Goal: Information Seeking & Learning: Understand process/instructions

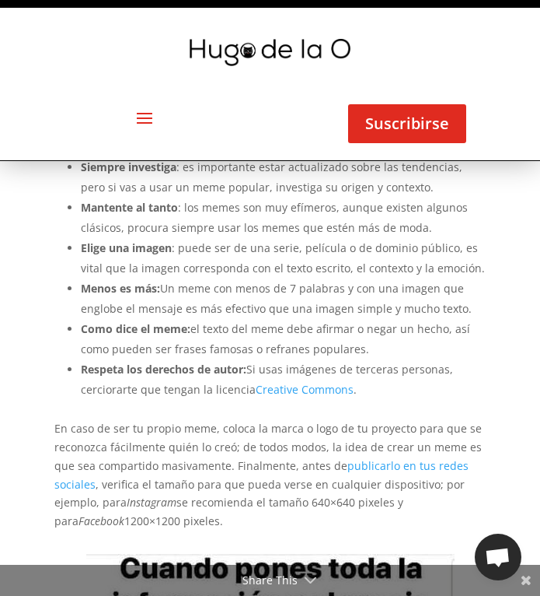
scroll to position [2168, 0]
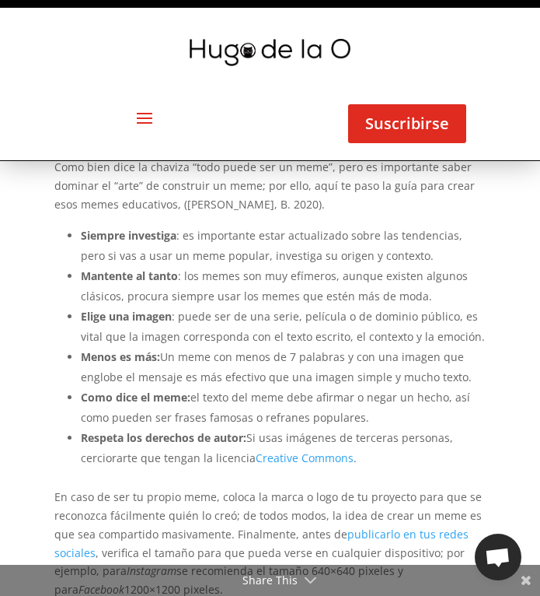
click at [313, 307] on li "Elige una imagen : puede ser de una serie, película o de dominio público, es vi…" at bounding box center [284, 326] width 406 height 40
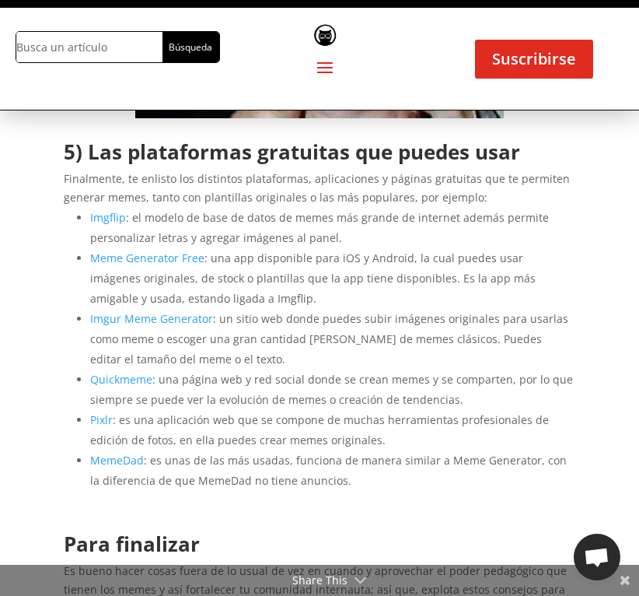
scroll to position [2564, 0]
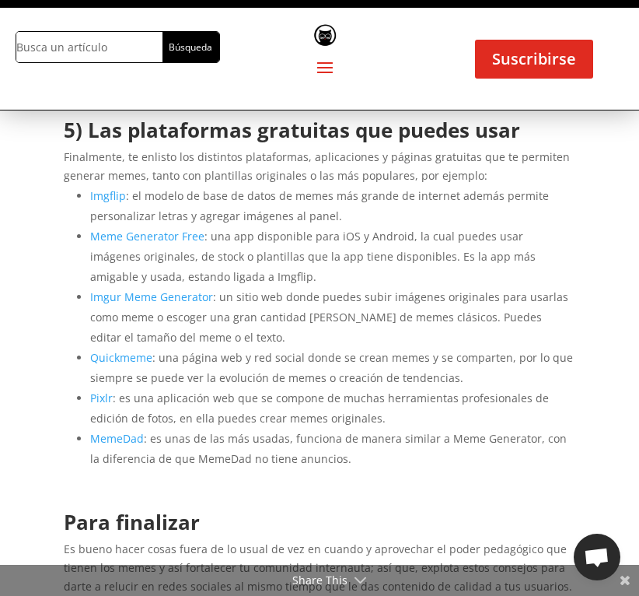
click at [148, 226] on li "Meme Generator Free : una app disponible para iOS y Android, la cual puedes usa…" at bounding box center [332, 256] width 485 height 61
click at [145, 229] on link "Meme Generator Free" at bounding box center [147, 236] width 114 height 15
click at [394, 439] on li "MemeDad : es unas de las más usadas, funciona de manera similar a Meme Generato…" at bounding box center [332, 448] width 485 height 40
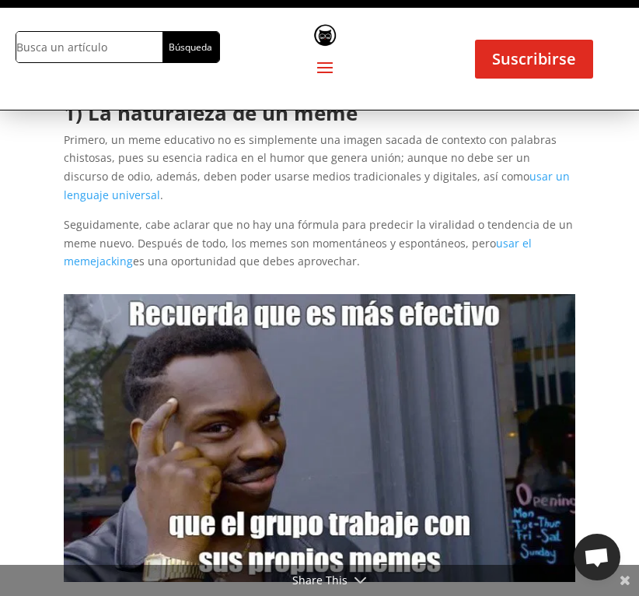
scroll to position [1042, 0]
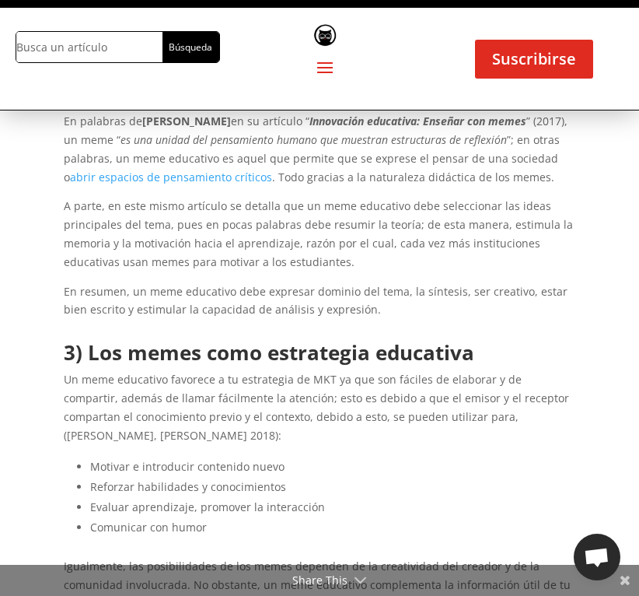
click at [429, 243] on p "A parte, en este mismo artículo se detalla que un meme educativo debe seleccion…" at bounding box center [320, 239] width 512 height 85
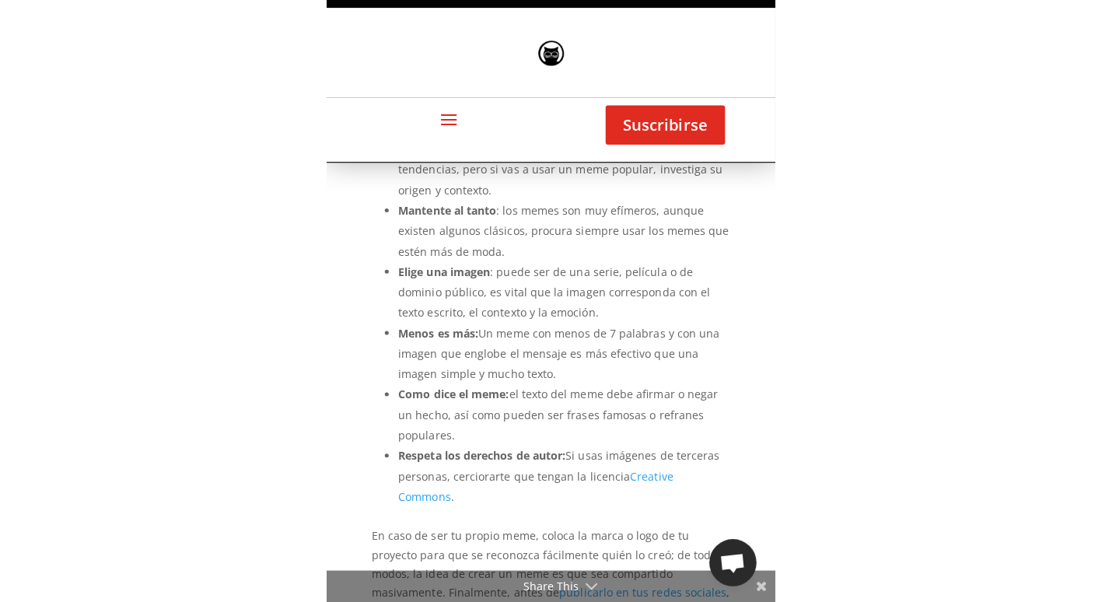
scroll to position [2246, 0]
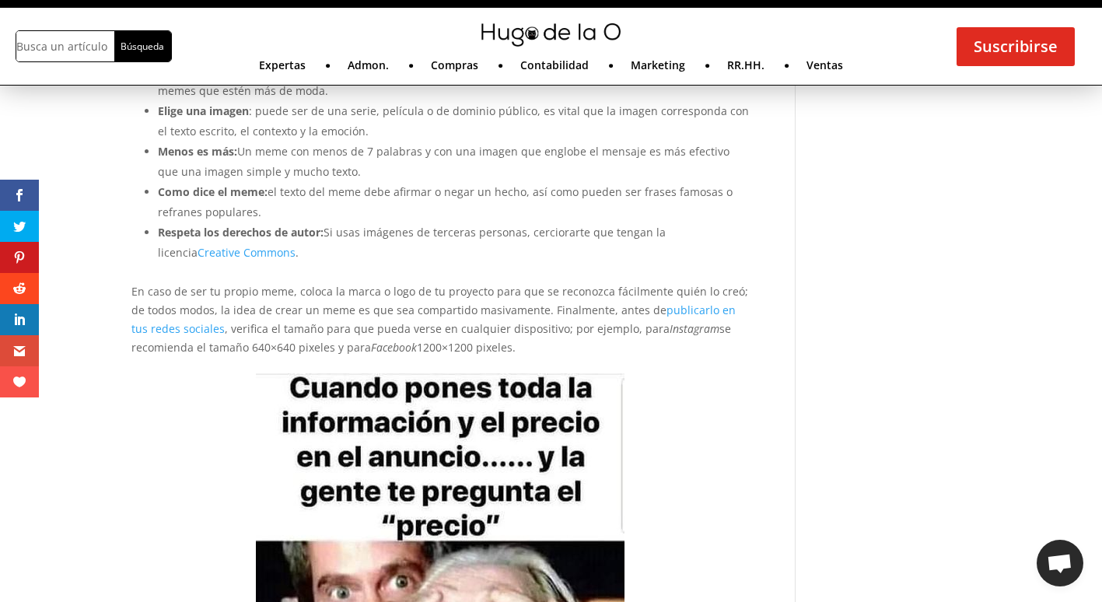
click at [439, 155] on li "Menos es más: Un meme con menos de 7 palabras y con una imagen que englobe el m…" at bounding box center [454, 161] width 592 height 40
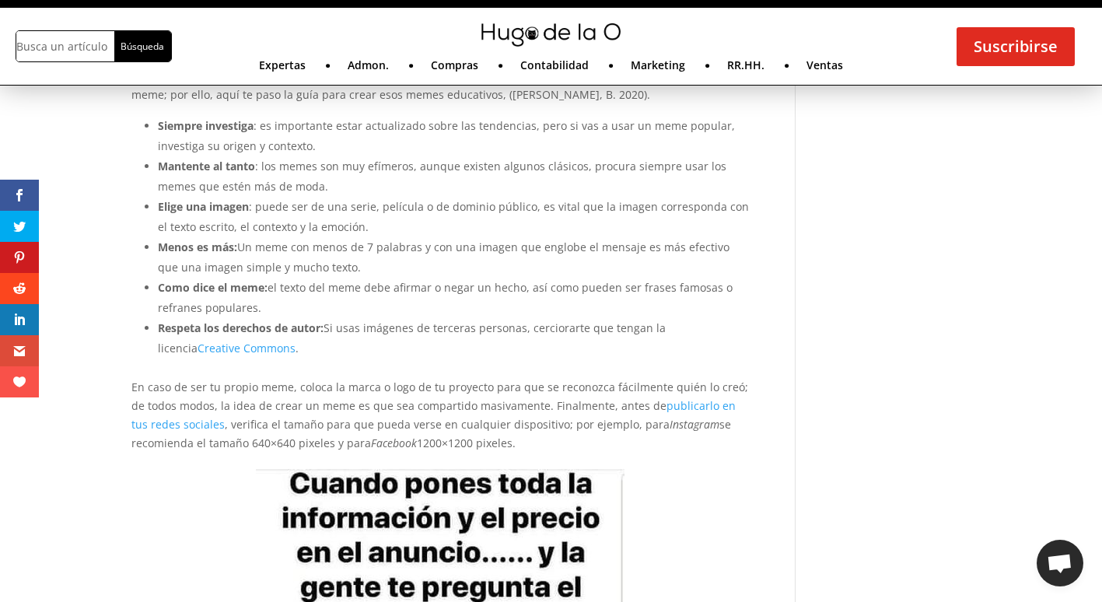
scroll to position [2119, 0]
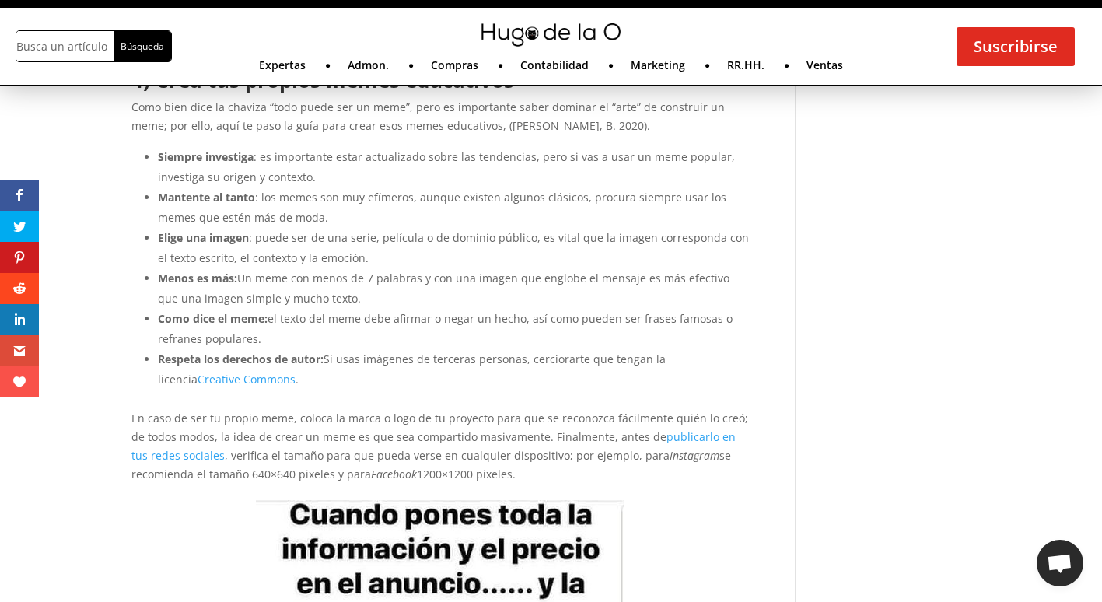
click at [380, 262] on li "Elige una imagen : puede ser de una serie, película o de dominio público, es vi…" at bounding box center [454, 248] width 592 height 40
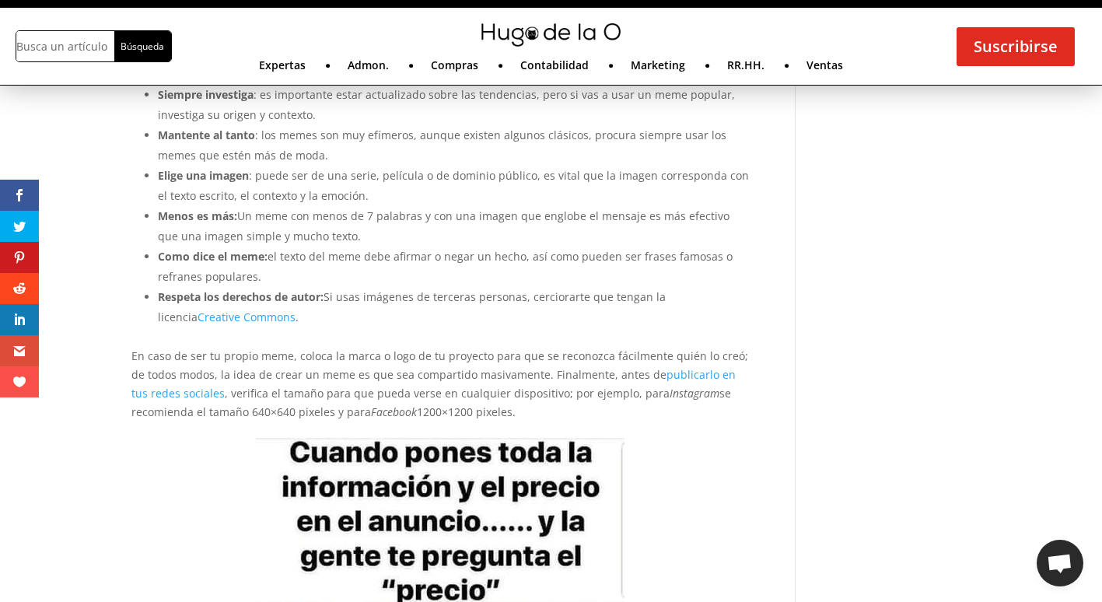
scroll to position [2181, 0]
click at [540, 367] on p "En caso de ser tu propio meme, coloca la marca o logo de tu proyecto para que s…" at bounding box center [440, 384] width 618 height 74
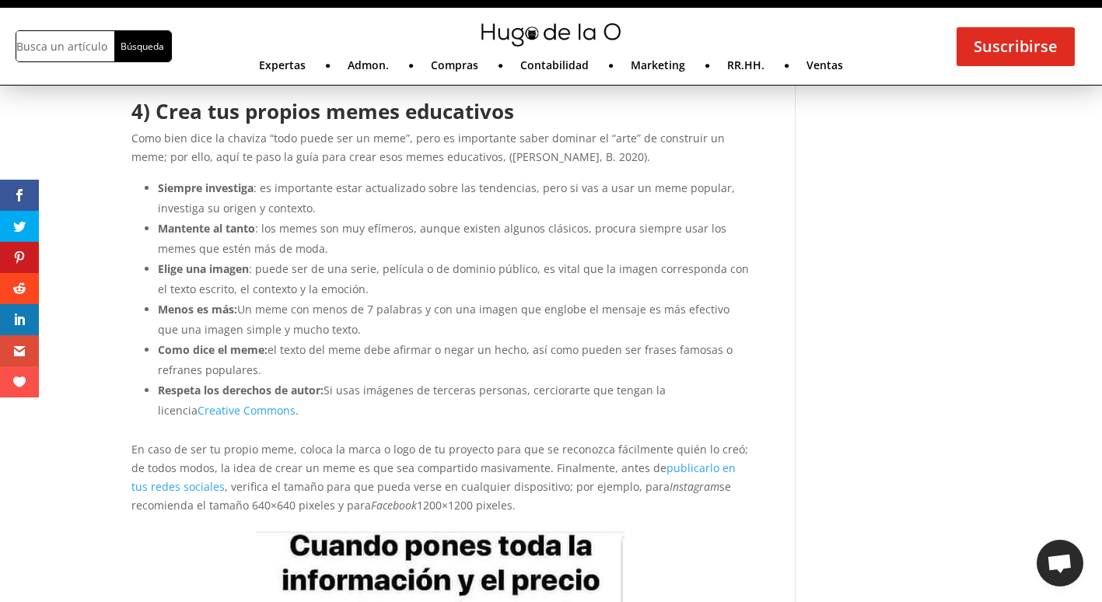
scroll to position [2119, 0]
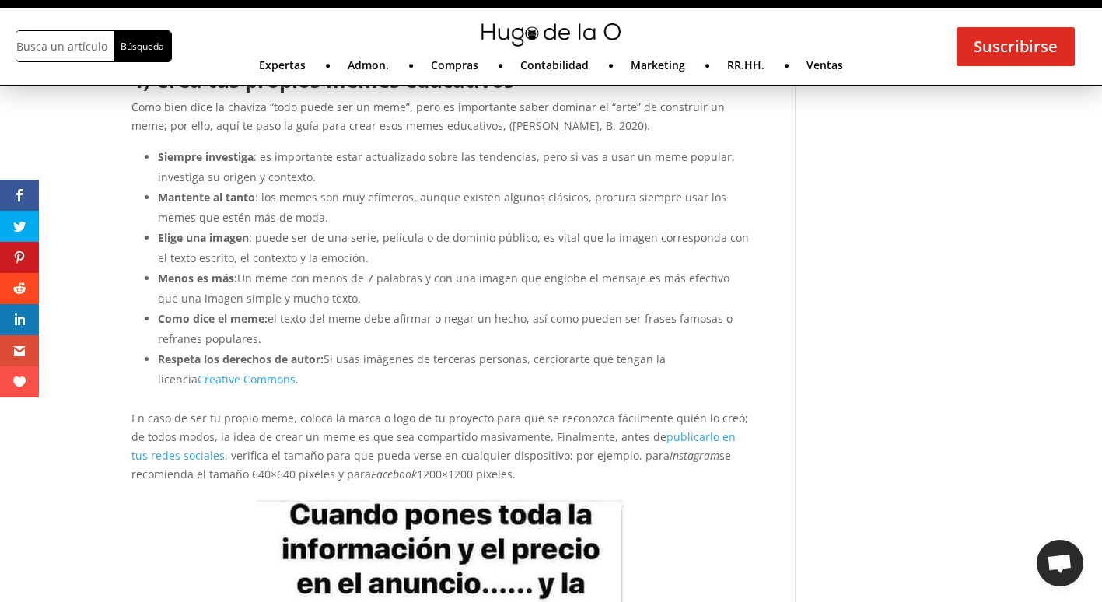
click at [540, 416] on div "Estos son los pasos para crear un meme educativo por [PERSON_NAME] | Mercadotec…" at bounding box center [551, 356] width 840 height 4690
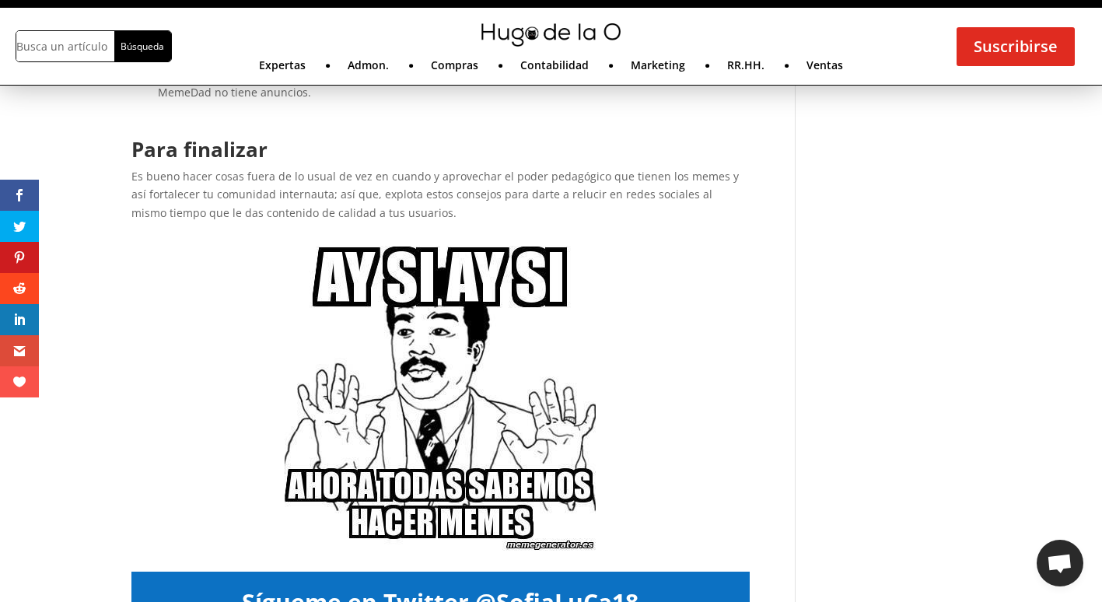
scroll to position [3270, 0]
